Goal: Transaction & Acquisition: Book appointment/travel/reservation

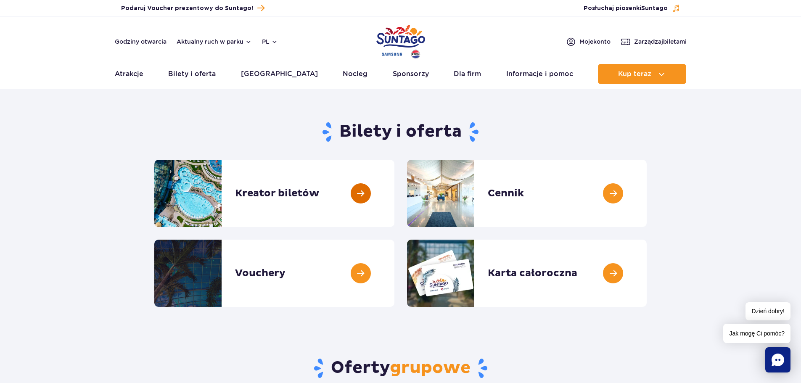
click at [394, 204] on link at bounding box center [394, 193] width 0 height 67
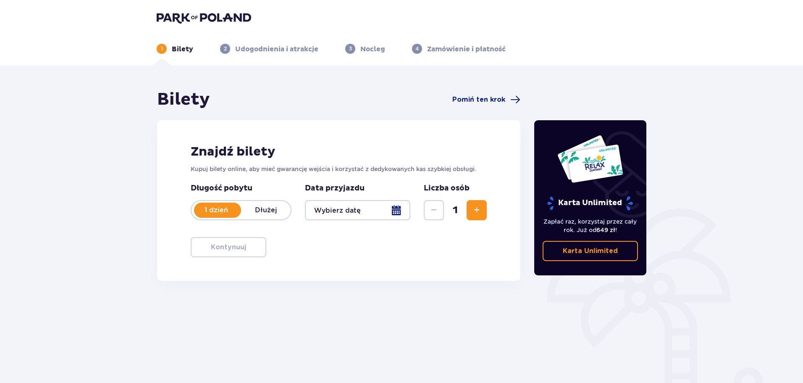
click at [311, 208] on div at bounding box center [357, 210] width 105 height 20
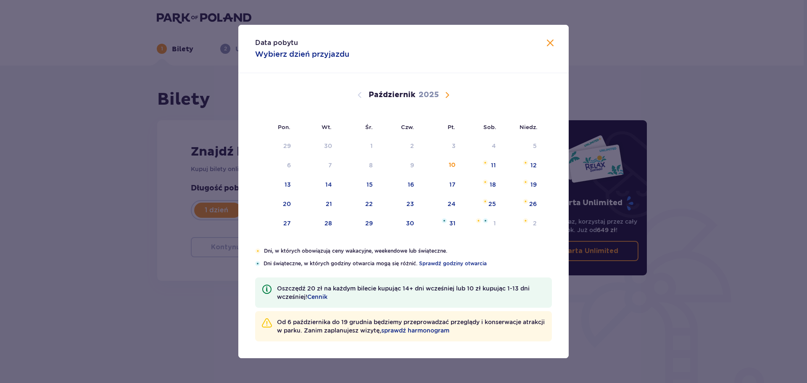
click at [448, 93] on span "Następny miesiąc" at bounding box center [447, 95] width 10 height 10
click at [490, 164] on div "8" at bounding box center [480, 165] width 41 height 18
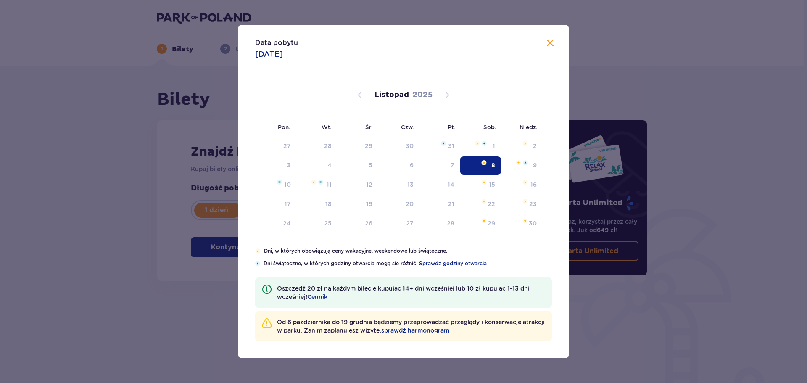
type input "08.11.25"
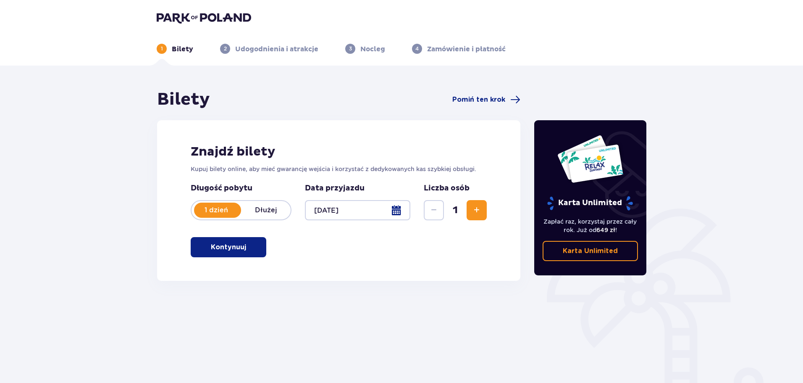
click at [474, 210] on span "Zwiększ" at bounding box center [477, 210] width 10 height 10
drag, startPoint x: 474, startPoint y: 210, endPoint x: 451, endPoint y: 212, distance: 22.8
click at [474, 210] on span "Zwiększ" at bounding box center [477, 210] width 10 height 10
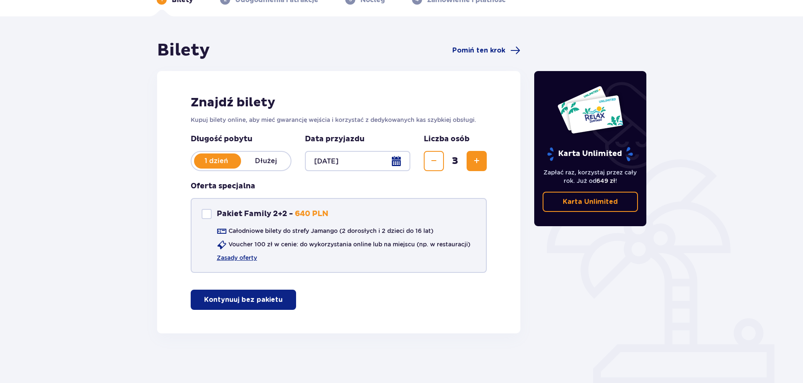
scroll to position [50, 0]
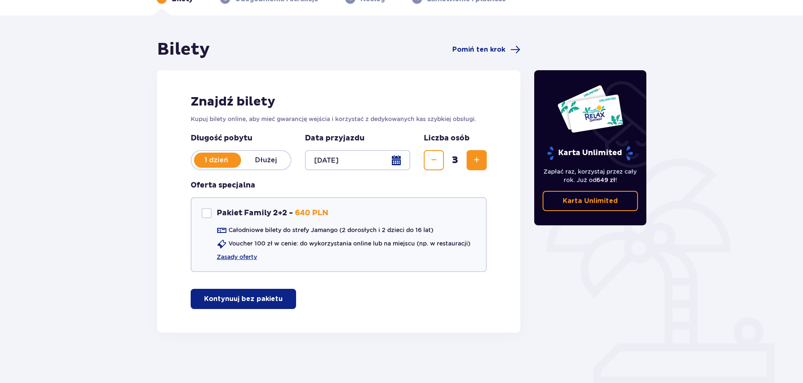
click at [269, 296] on p "Kontynuuj bez pakietu" at bounding box center [243, 298] width 79 height 9
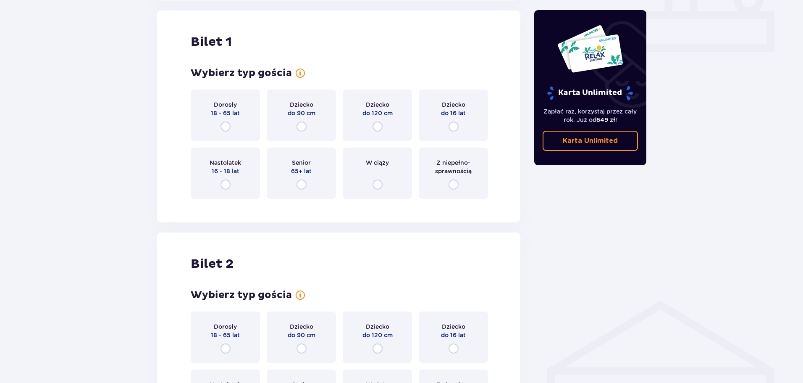
scroll to position [382, 0]
click at [450, 129] on input "radio" at bounding box center [454, 126] width 10 height 10
radio input "true"
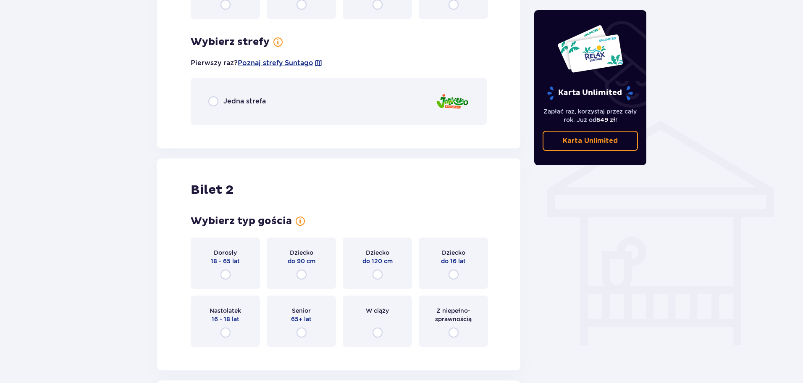
scroll to position [587, 0]
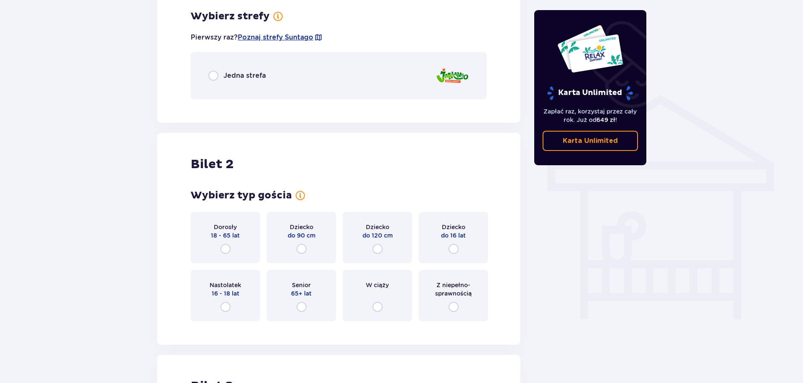
click at [276, 76] on div "Jedna strefa" at bounding box center [339, 75] width 296 height 47
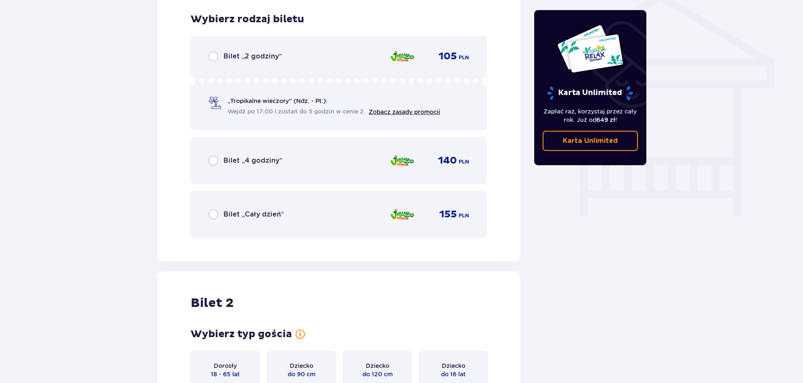
scroll to position [693, 0]
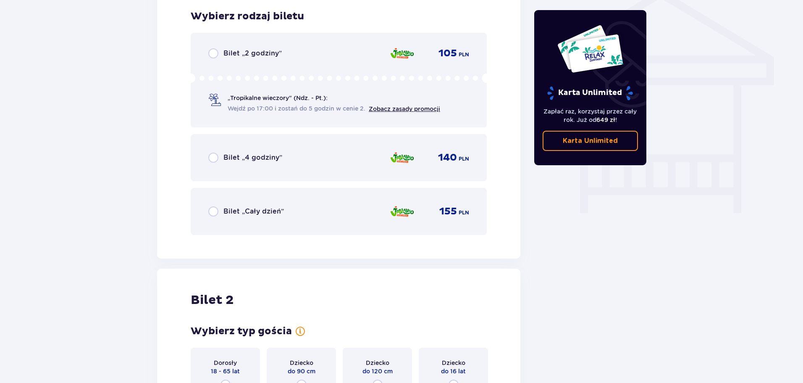
click at [342, 210] on div "Bilet „Cały dzień” 155 PLN" at bounding box center [338, 212] width 261 height 18
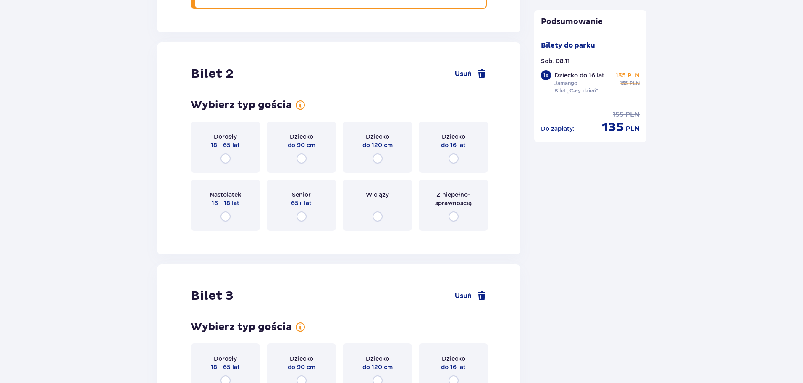
scroll to position [952, 0]
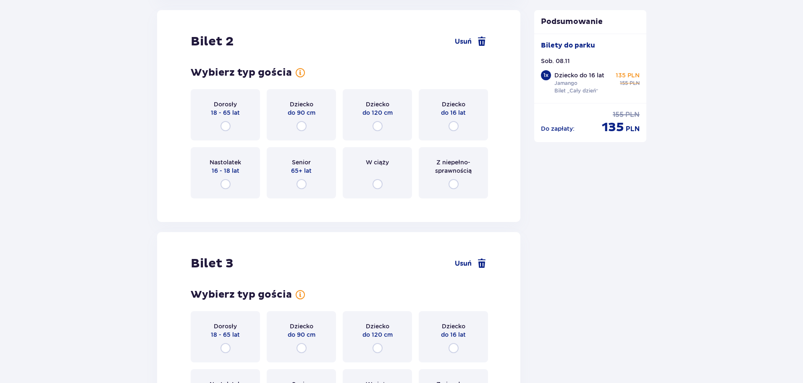
click at [240, 121] on div "Dorosły 18 - 65 lat" at bounding box center [225, 114] width 69 height 51
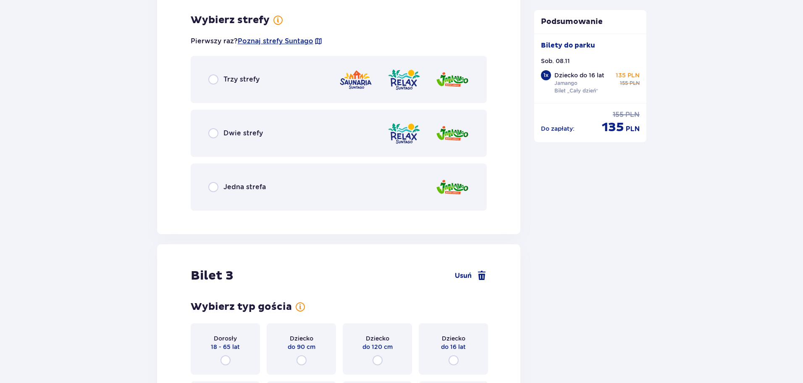
scroll to position [1157, 0]
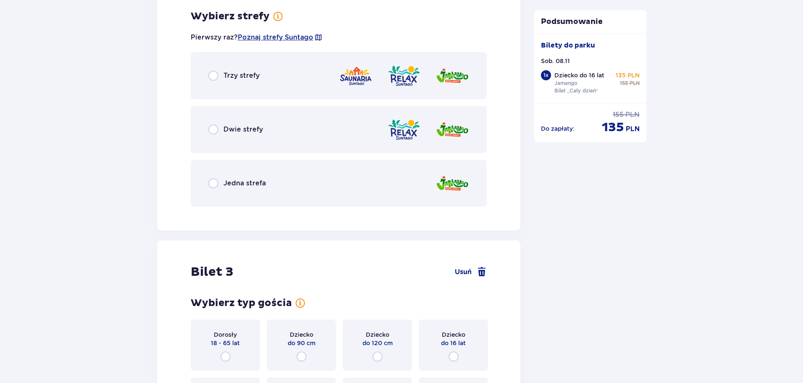
click at [372, 74] on img at bounding box center [356, 76] width 34 height 24
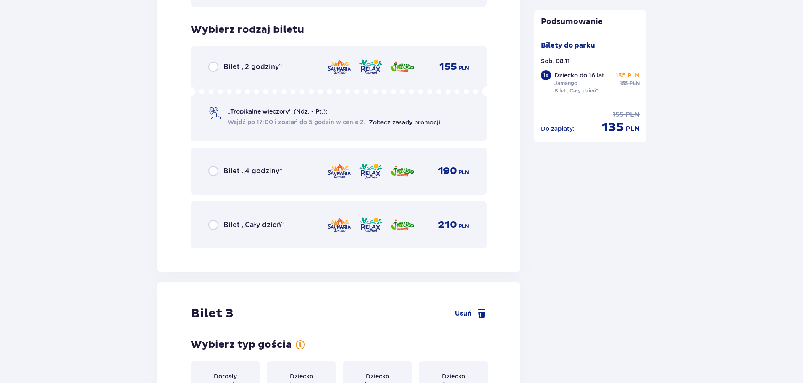
scroll to position [1370, 0]
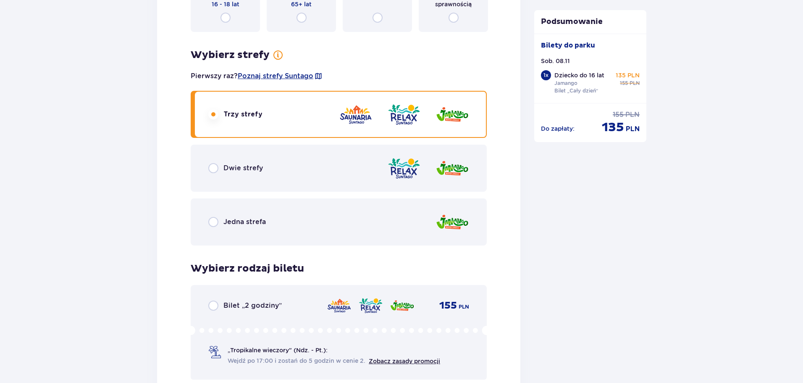
click at [391, 164] on img at bounding box center [404, 168] width 34 height 24
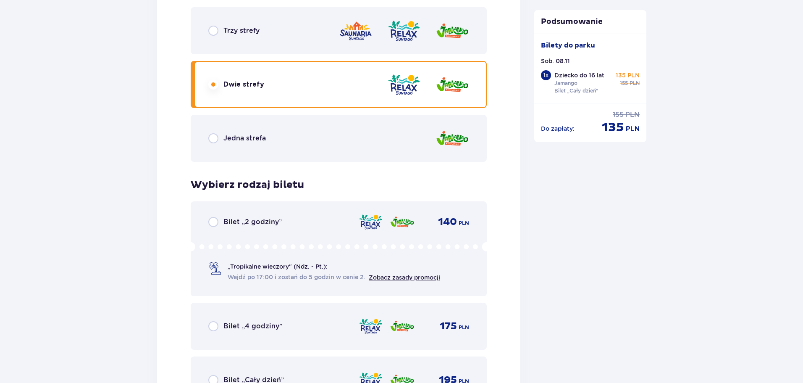
scroll to position [1161, 0]
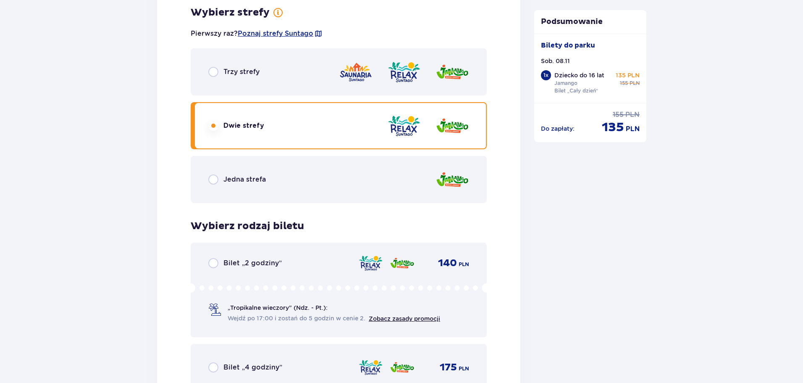
click at [364, 74] on img at bounding box center [356, 72] width 34 height 24
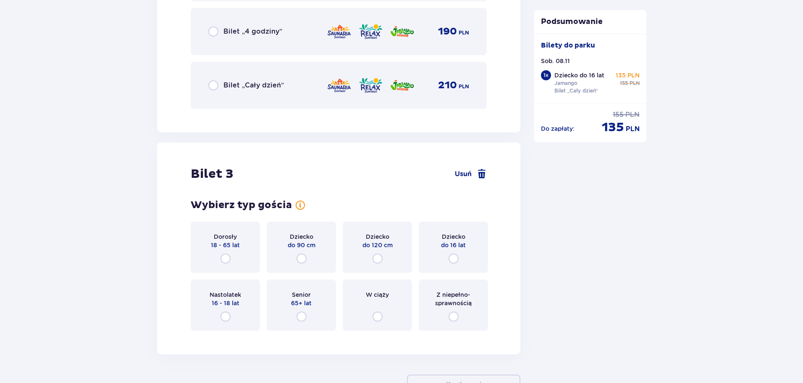
scroll to position [1497, 0]
click at [232, 250] on div "Dorosły 18 - 65 lat" at bounding box center [225, 246] width 69 height 51
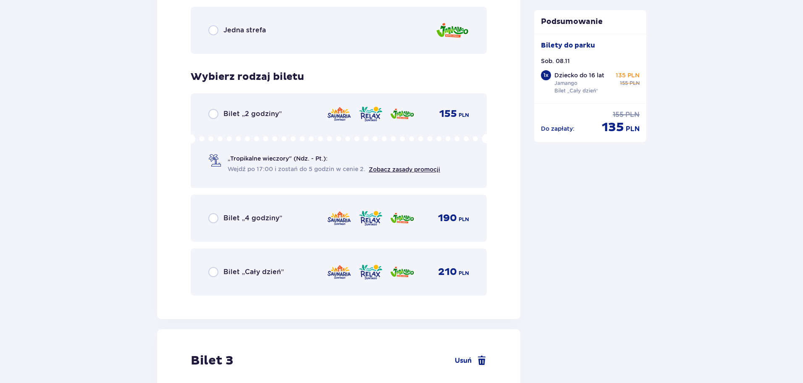
click at [302, 282] on div "Bilet „Cały dzień” 210 PLN" at bounding box center [339, 271] width 296 height 47
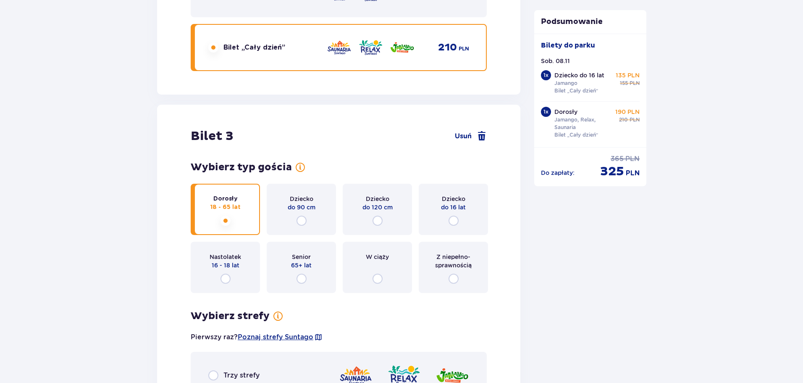
scroll to position [1629, 0]
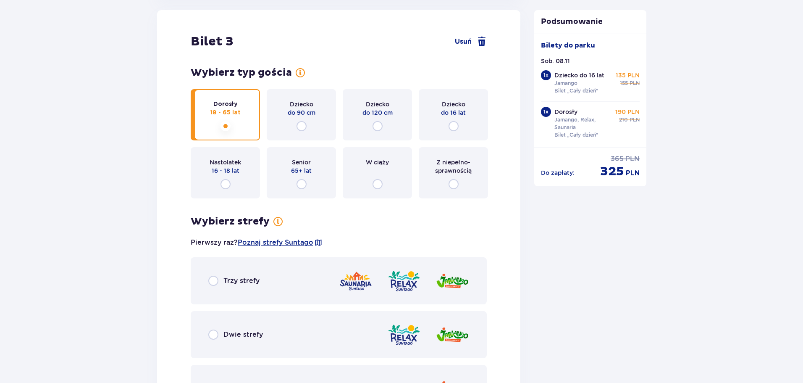
click at [429, 282] on div at bounding box center [404, 281] width 130 height 24
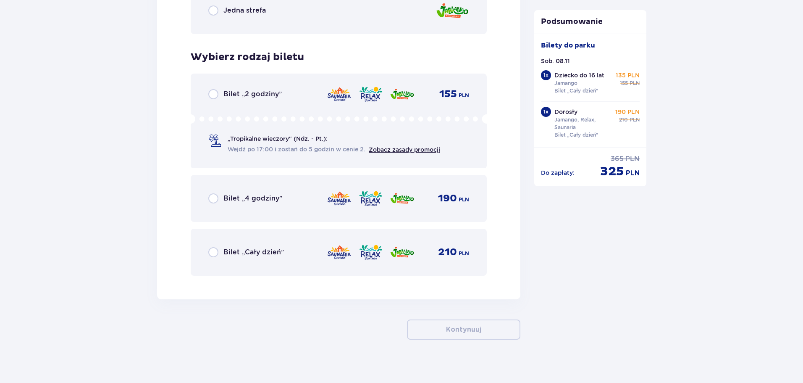
scroll to position [2014, 0]
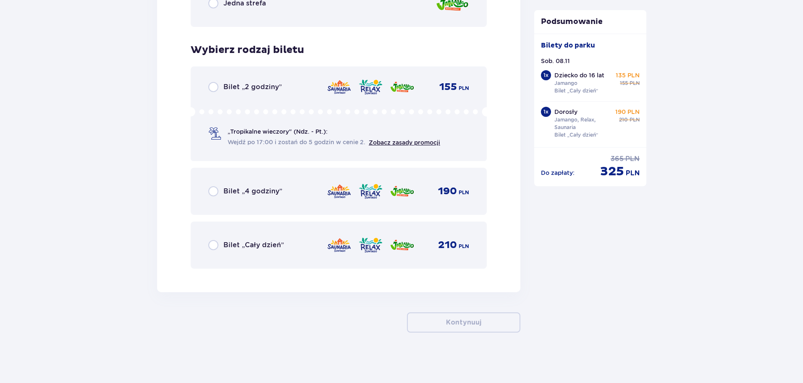
click at [357, 246] on div "210 PLN" at bounding box center [398, 245] width 142 height 18
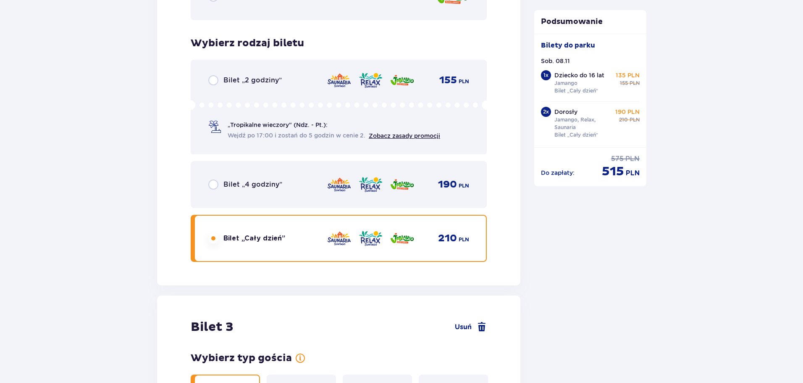
scroll to position [1343, 0]
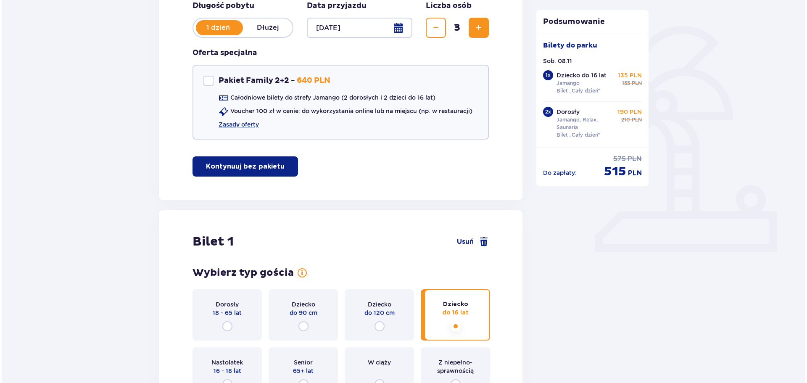
scroll to position [82, 0]
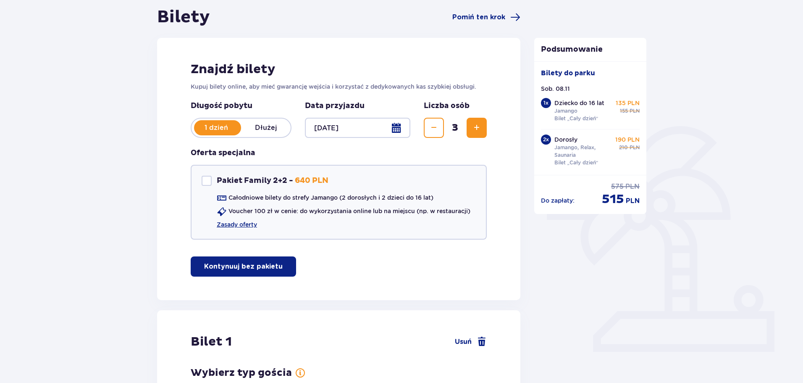
click at [351, 128] on div at bounding box center [357, 128] width 105 height 20
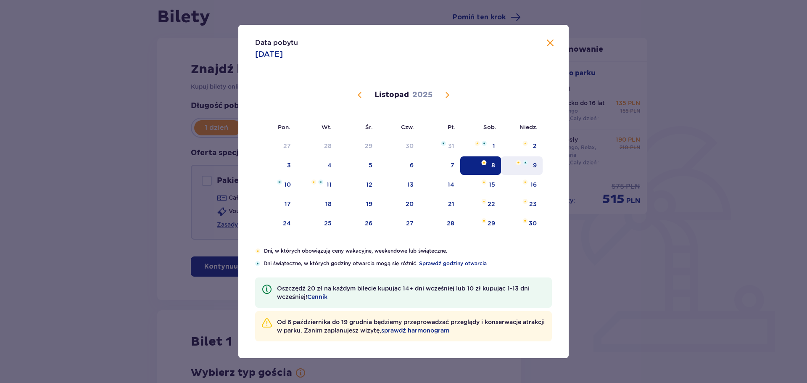
click at [527, 168] on div "9" at bounding box center [522, 165] width 42 height 18
type input "09.11.25"
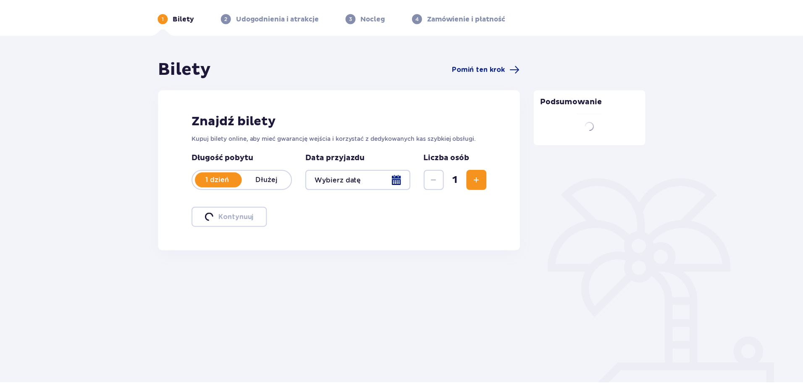
scroll to position [30, 0]
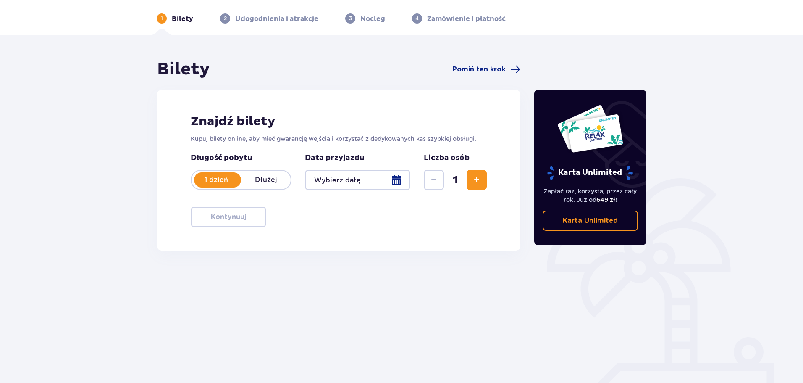
click at [480, 184] on span "Zwiększ" at bounding box center [477, 180] width 10 height 10
click at [342, 182] on div at bounding box center [357, 180] width 105 height 20
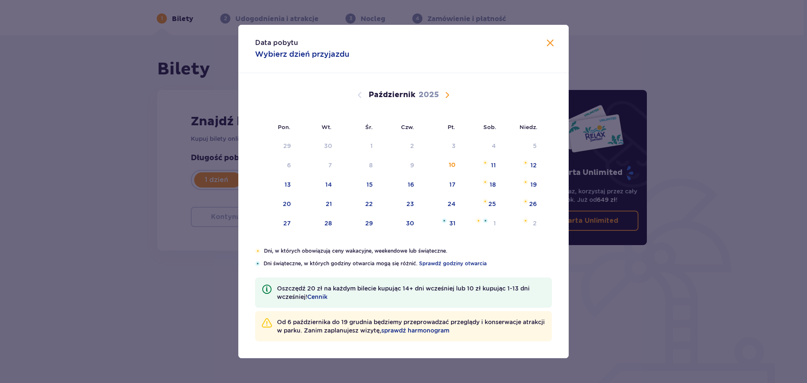
click at [449, 94] on span "Następny miesiąc" at bounding box center [447, 95] width 10 height 10
click at [532, 166] on div "9" at bounding box center [522, 165] width 42 height 18
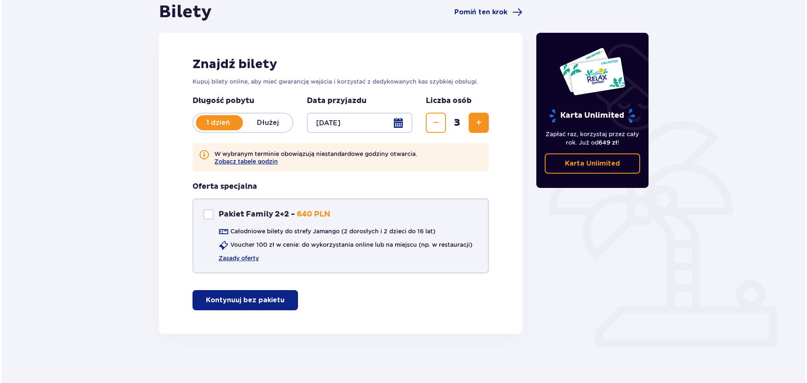
scroll to position [89, 0]
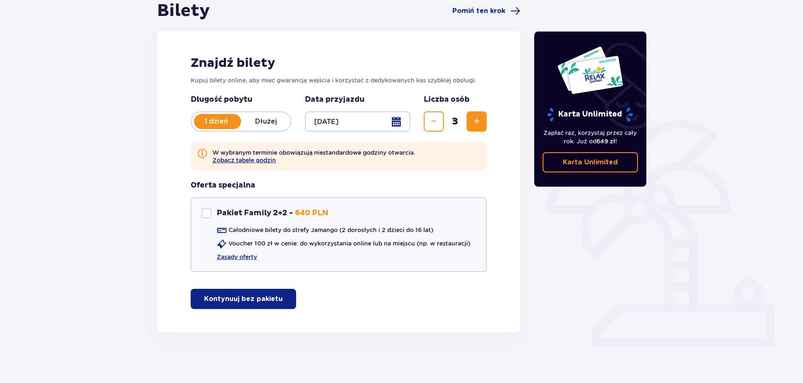
click at [363, 125] on div at bounding box center [357, 121] width 105 height 20
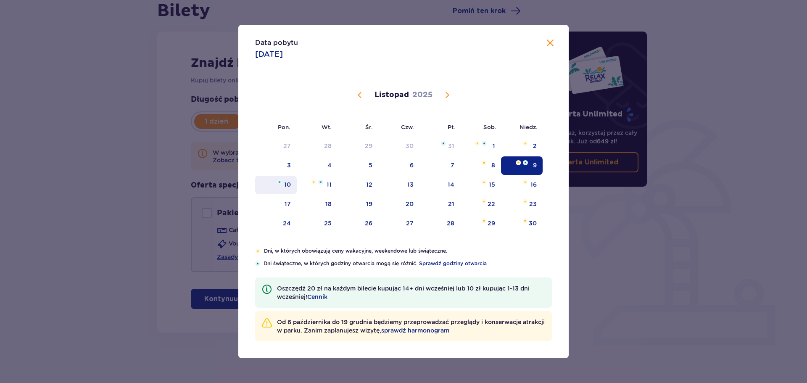
click at [291, 181] on div "10" at bounding box center [276, 185] width 42 height 18
type input "10.11.25"
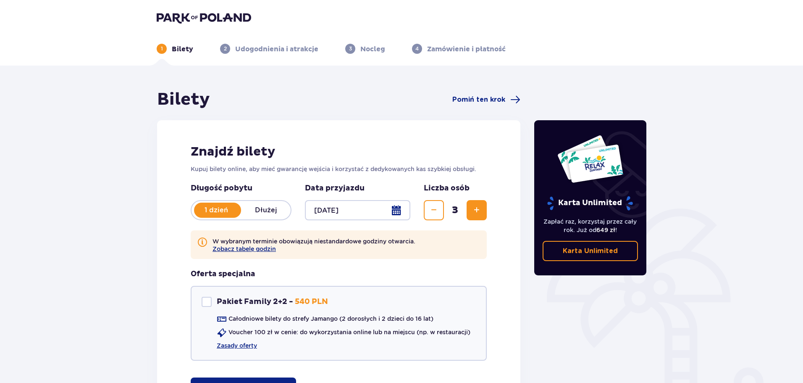
click at [377, 52] on p "Nocleg" at bounding box center [373, 49] width 25 height 9
click at [273, 52] on p "Udogodnienia i atrakcje" at bounding box center [276, 49] width 83 height 9
